Goal: Task Accomplishment & Management: Manage account settings

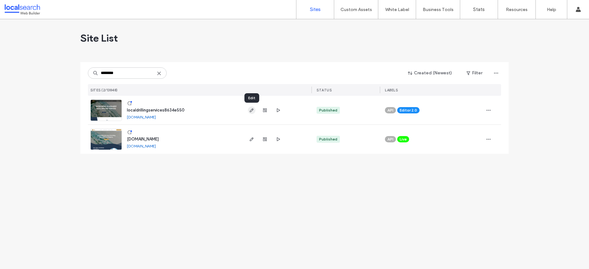
type input "********"
click at [251, 110] on icon "button" at bounding box center [251, 110] width 5 height 5
